Goal: Task Accomplishment & Management: Use online tool/utility

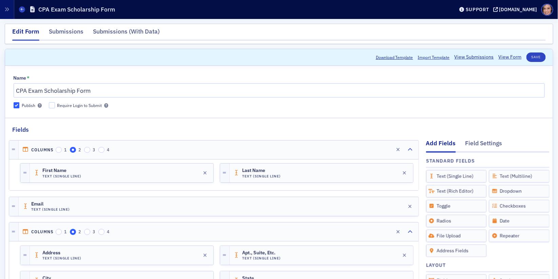
scroll to position [54, 0]
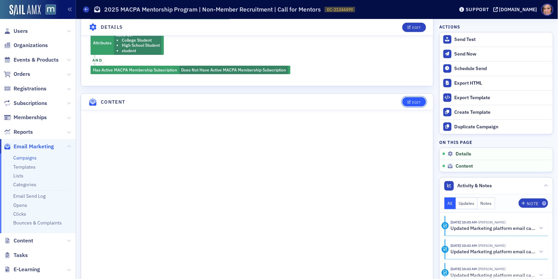
click at [404, 101] on button "Edit" at bounding box center [413, 101] width 23 height 9
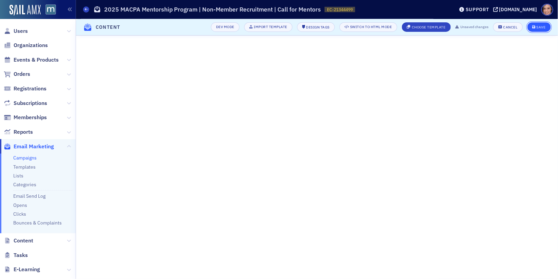
click at [540, 29] on div "Save" at bounding box center [540, 27] width 9 height 4
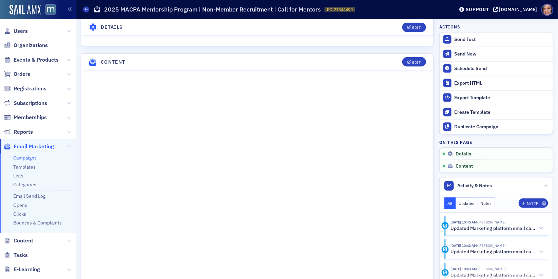
scroll to position [361, 0]
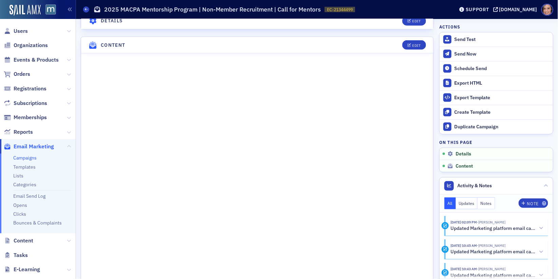
scroll to position [364, 0]
